Goal: Task Accomplishment & Management: Manage account settings

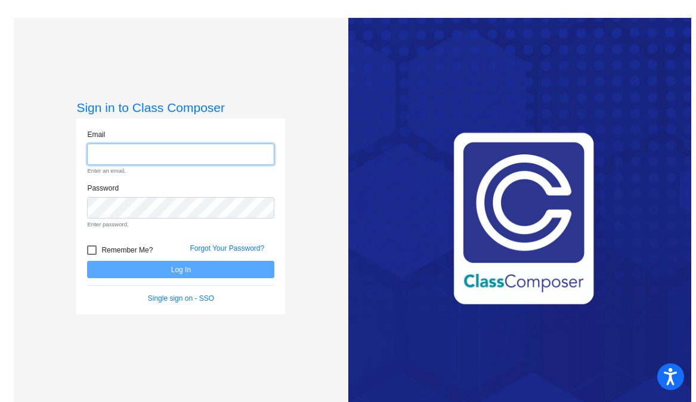
type input "[EMAIL_ADDRESS][DOMAIN_NAME]"
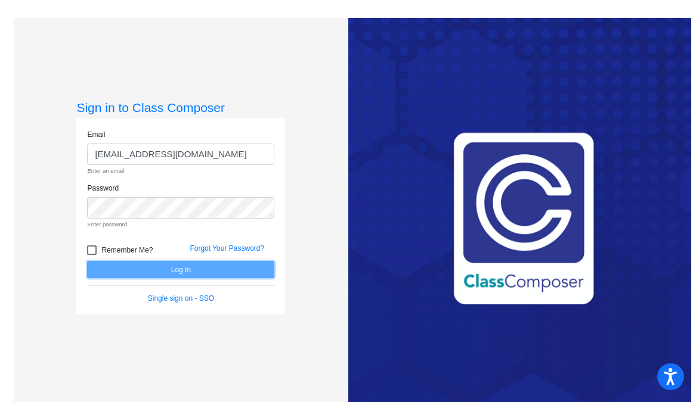
click at [152, 269] on form "Email [EMAIL_ADDRESS][DOMAIN_NAME] Enter an email. Password Enter password. Rem…" at bounding box center [180, 216] width 187 height 175
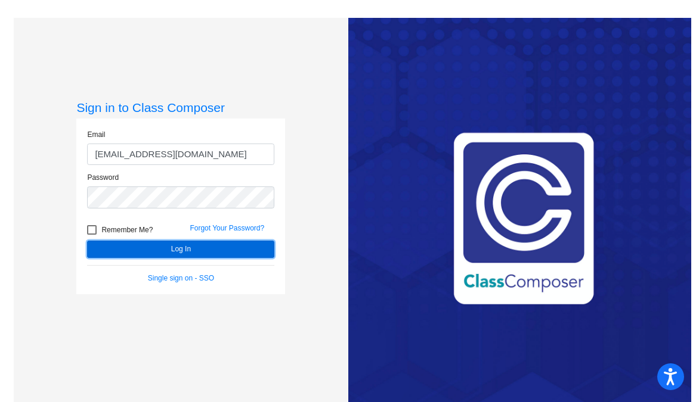
click at [158, 252] on button "Log In" at bounding box center [180, 249] width 187 height 17
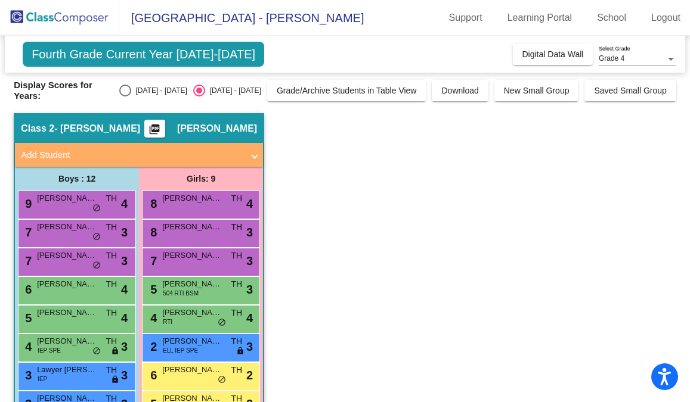
click at [176, 60] on span "Fourth Grade Current Year [DATE]-[DATE]" at bounding box center [143, 54] width 241 height 25
click at [641, 58] on div "Grade 4" at bounding box center [632, 59] width 67 height 8
click at [641, 58] on span "Grade 4" at bounding box center [638, 58] width 78 height 21
click at [210, 57] on span "Fourth Grade Current Year [DATE]-[DATE]" at bounding box center [143, 54] width 241 height 25
click at [626, 56] on div "Grade 4" at bounding box center [632, 59] width 67 height 8
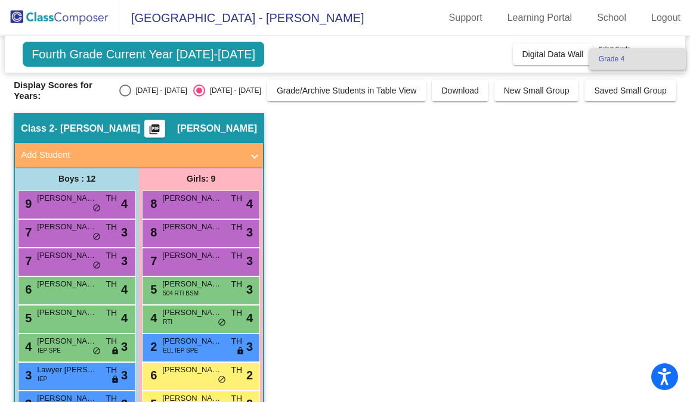
click at [626, 56] on span "Grade 4" at bounding box center [638, 58] width 78 height 21
click at [192, 54] on span "Fourth Grade Current Year [DATE]-[DATE]" at bounding box center [143, 54] width 241 height 25
